Goal: Find specific page/section

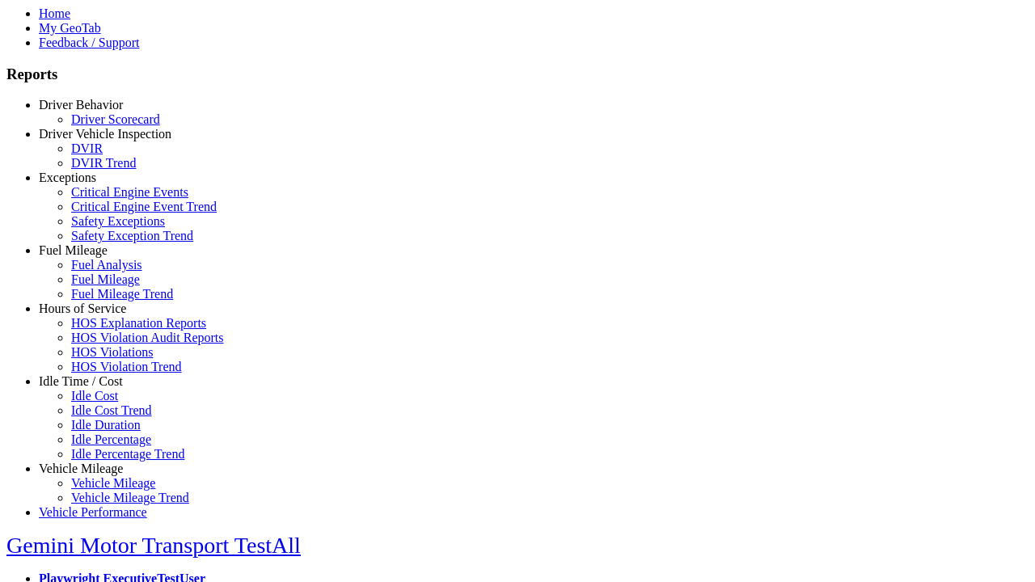
click at [93, 141] on link "Driver Vehicle Inspection" at bounding box center [105, 134] width 133 height 14
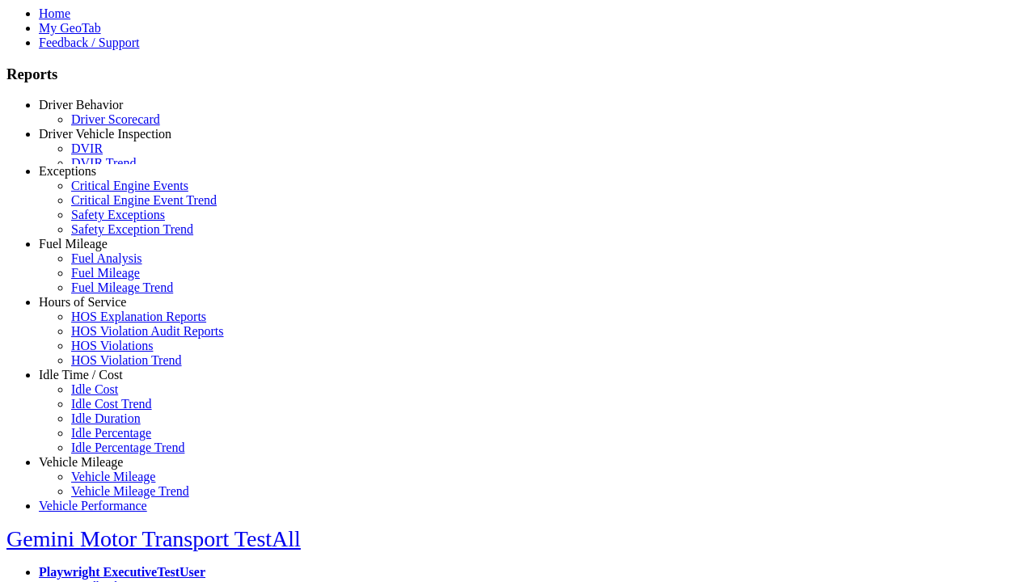
click at [103, 155] on link "DVIR" at bounding box center [87, 149] width 32 height 14
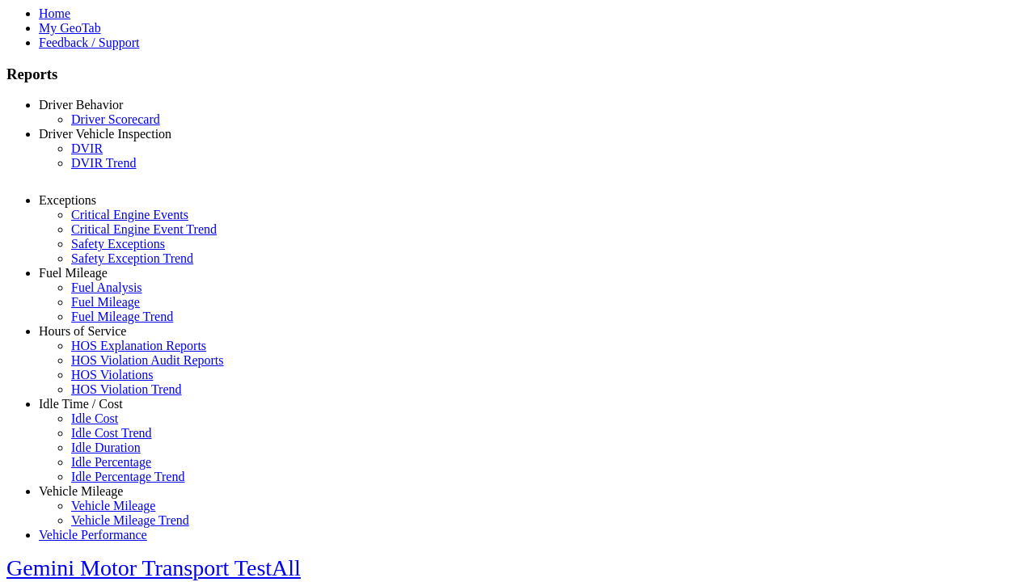
select select "**********"
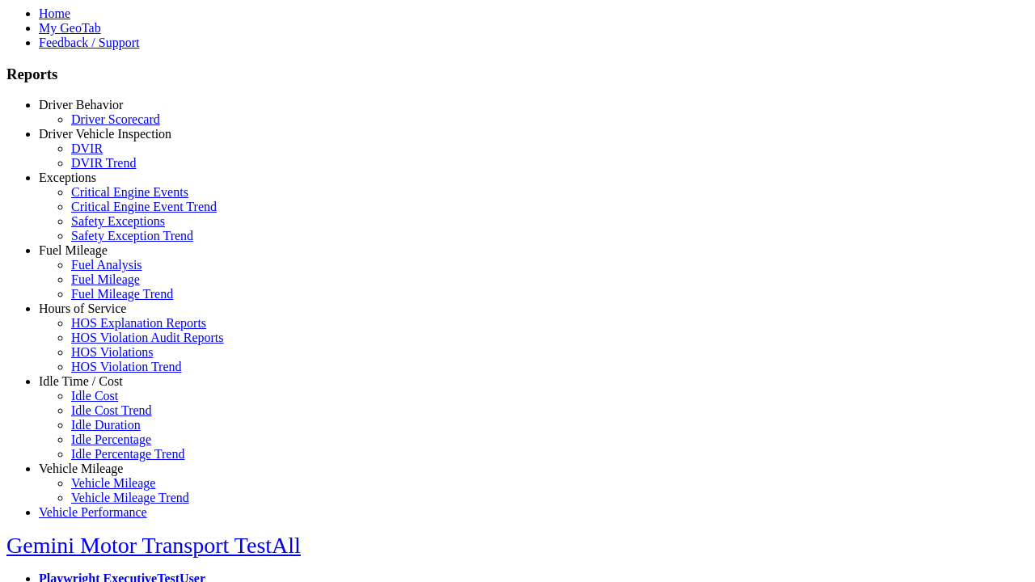
type input "**********"
